Goal: Task Accomplishment & Management: Manage account settings

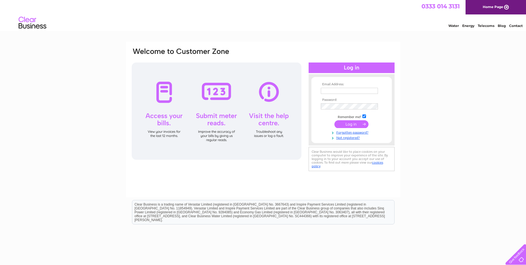
type input "kishraval001@gmail.com"
click at [349, 126] on input "submit" at bounding box center [352, 124] width 34 height 8
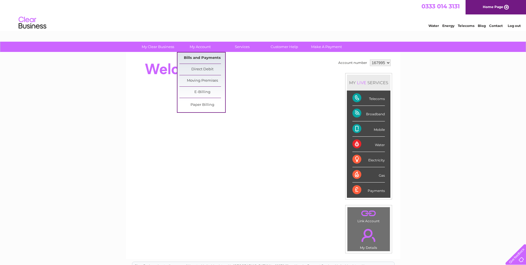
click at [199, 59] on link "Bills and Payments" at bounding box center [202, 57] width 46 height 11
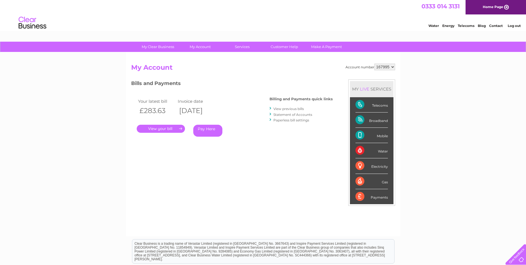
click at [286, 108] on link "View previous bills" at bounding box center [288, 109] width 31 height 4
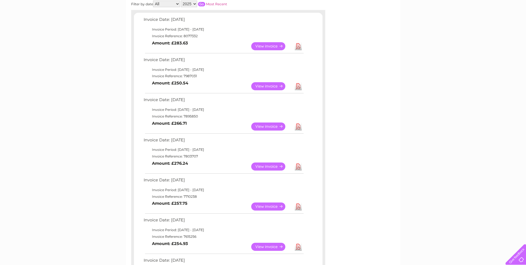
scroll to position [55, 0]
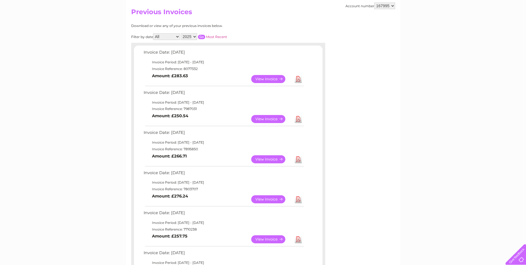
click at [272, 158] on link "View" at bounding box center [271, 159] width 41 height 8
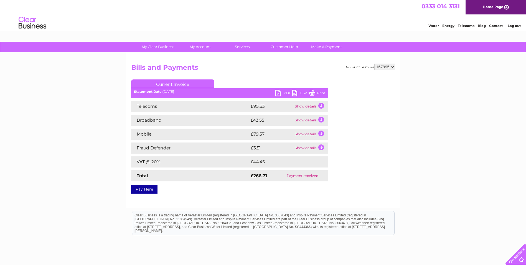
click at [278, 92] on link "PDF" at bounding box center [283, 94] width 17 height 8
